Goal: Information Seeking & Learning: Compare options

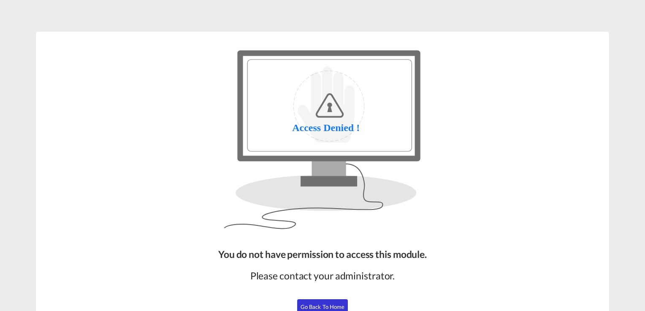
click at [314, 303] on button "Go Back to Home" at bounding box center [322, 307] width 51 height 15
